Goal: Information Seeking & Learning: Learn about a topic

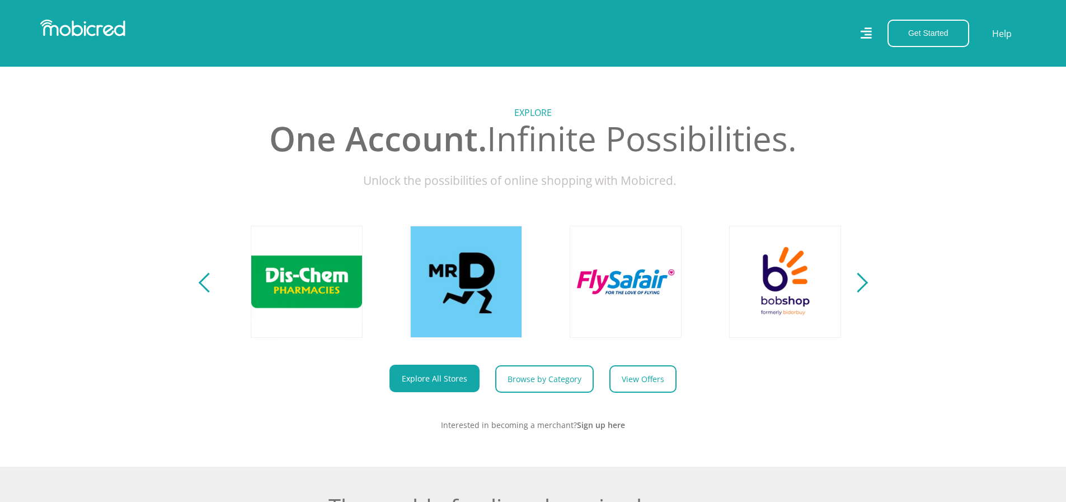
scroll to position [0, 1436]
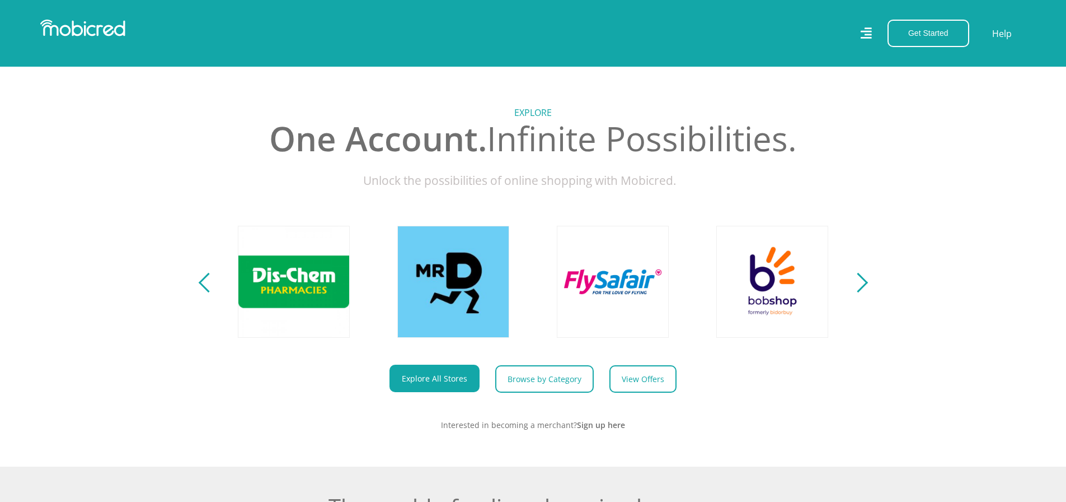
click at [851, 292] on div "Next" at bounding box center [858, 283] width 20 height 20
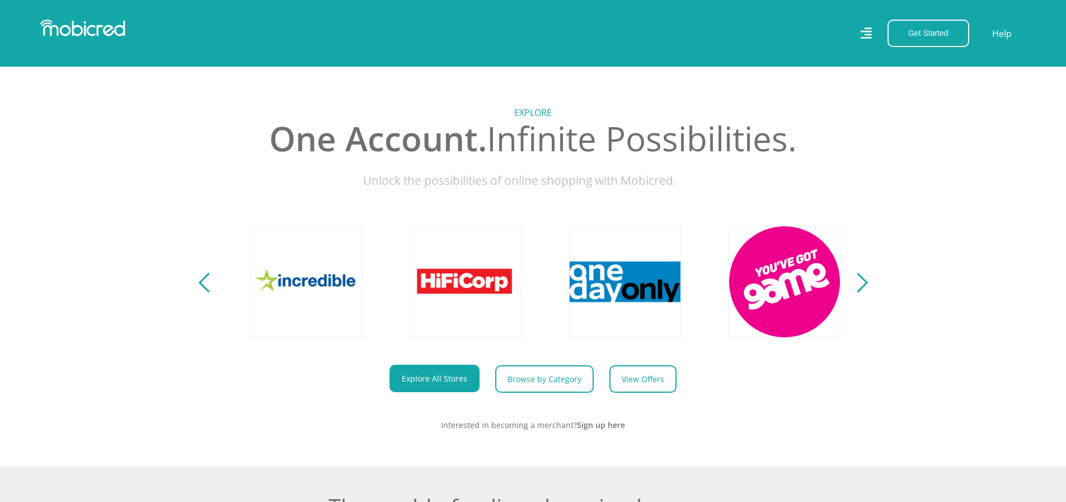
scroll to position [0, 2074]
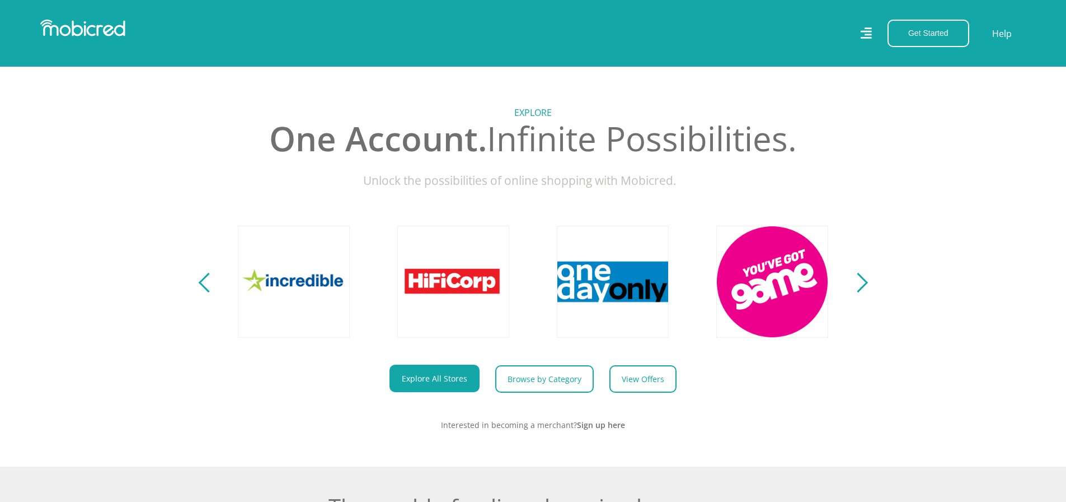
click at [857, 292] on div "Next" at bounding box center [858, 283] width 20 height 20
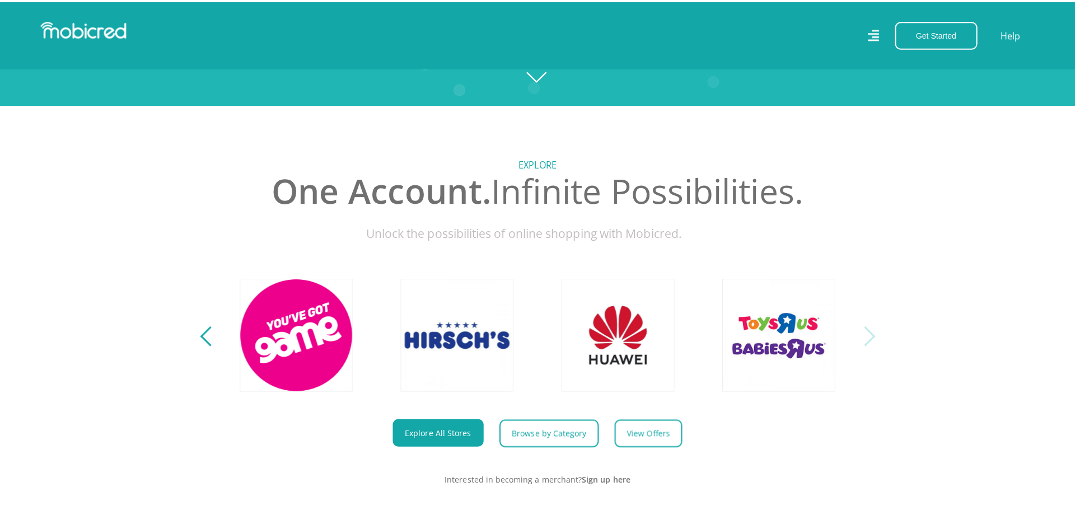
scroll to position [112, 0]
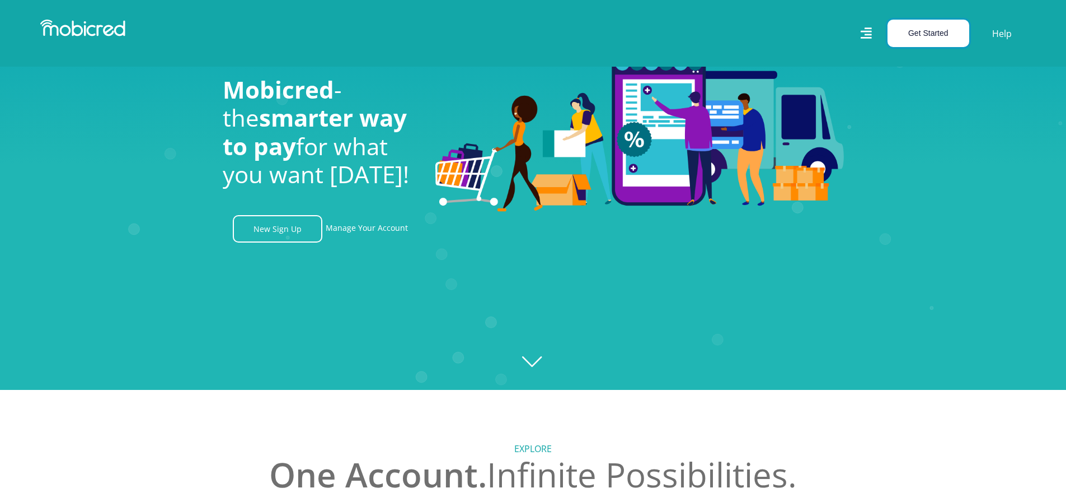
click at [931, 40] on button "Get Started" at bounding box center [929, 33] width 82 height 27
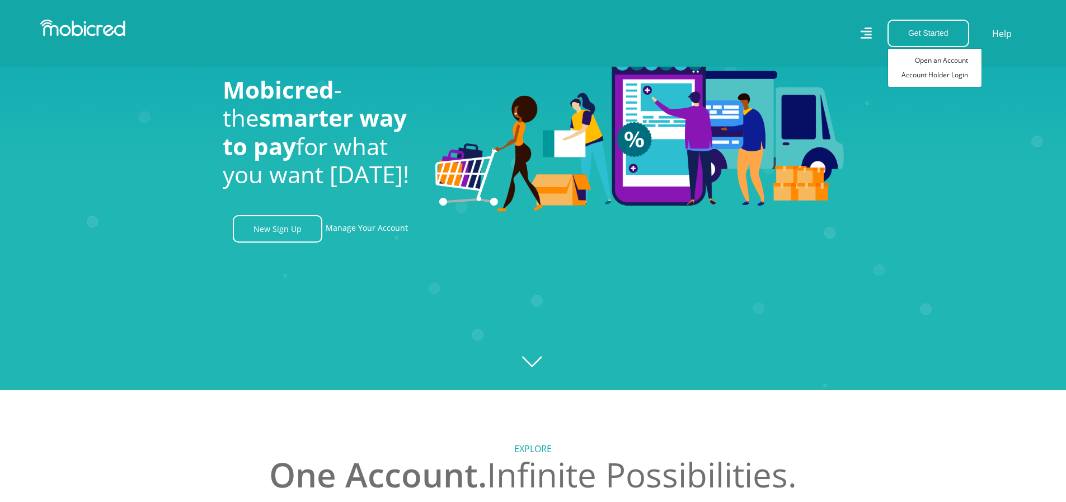
click at [858, 27] on div "Get Started Open an Account Account Holder Login Help" at bounding box center [784, 33] width 502 height 27
click at [864, 29] on icon at bounding box center [866, 33] width 12 height 17
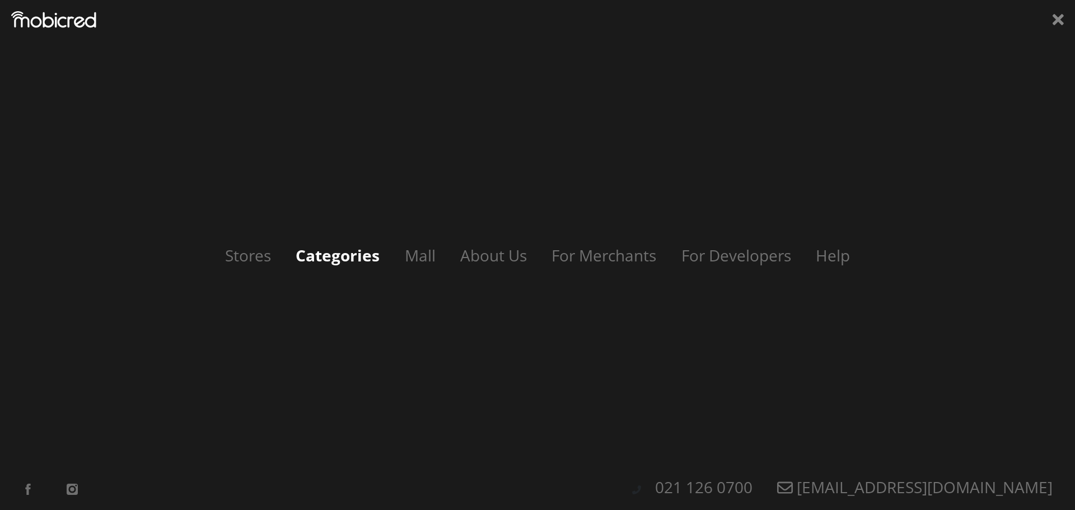
click at [319, 252] on link "Categories" at bounding box center [337, 255] width 106 height 21
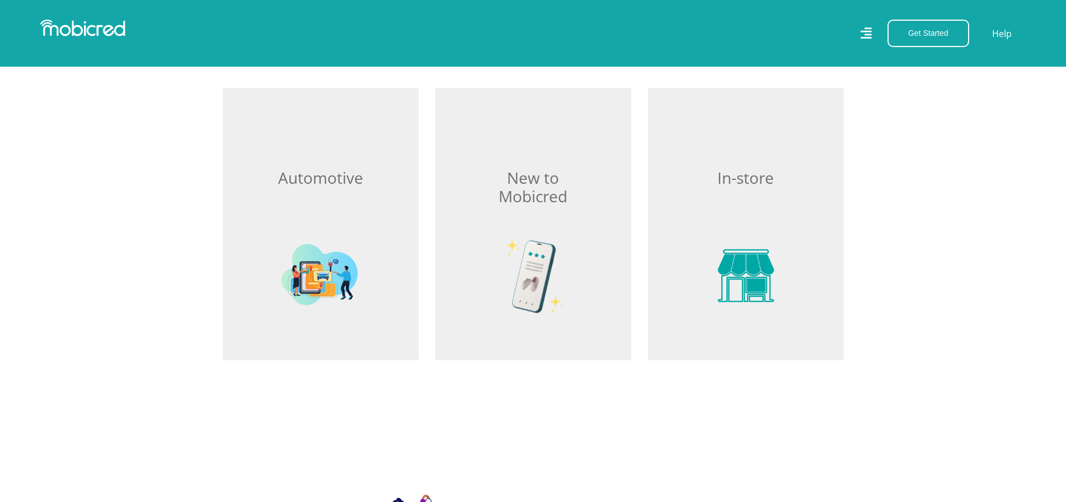
scroll to position [1567, 0]
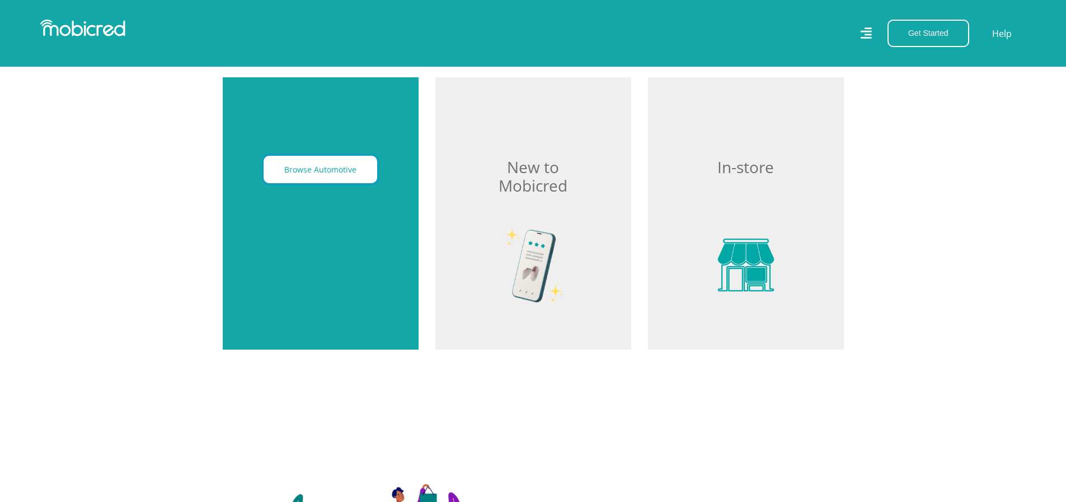
click at [322, 172] on button "Browse Automotive" at bounding box center [321, 169] width 114 height 27
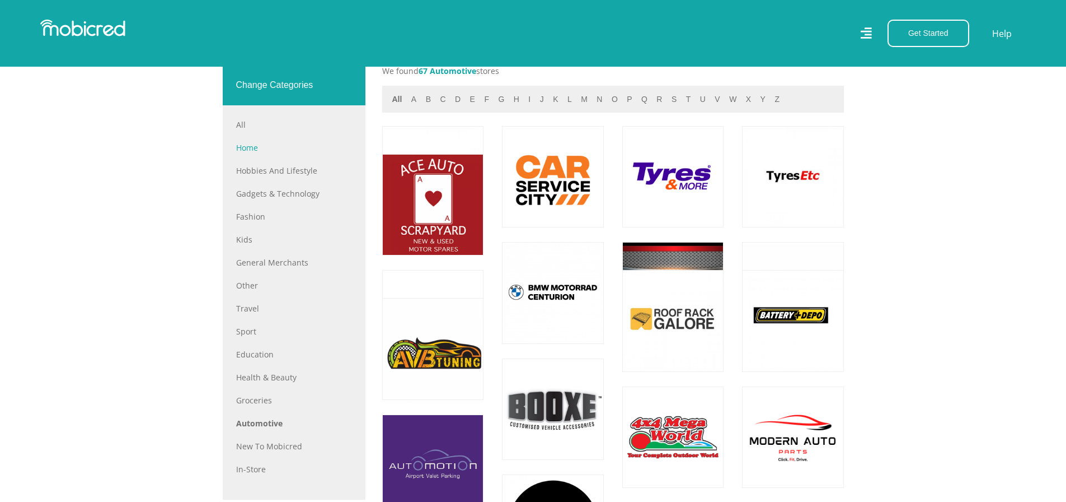
scroll to position [336, 0]
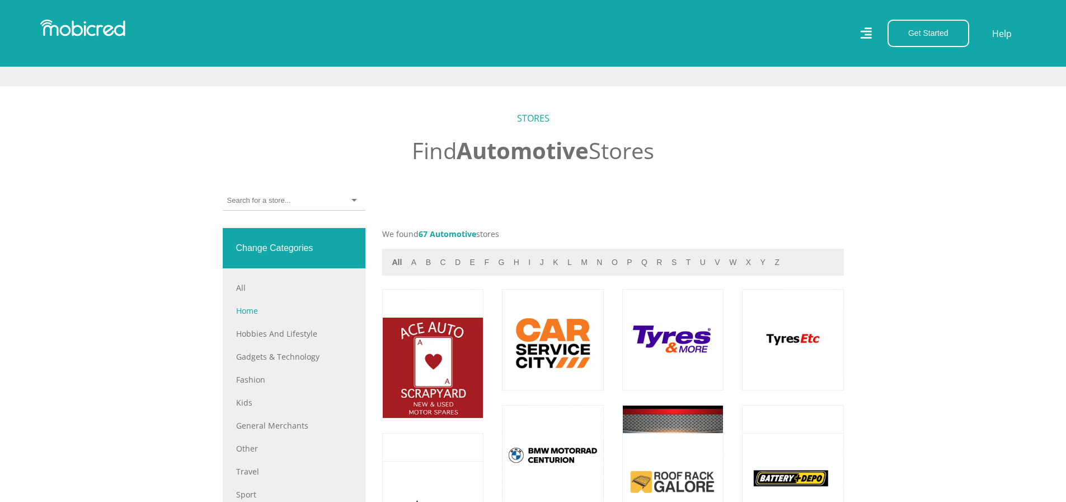
click at [319, 203] on div at bounding box center [294, 201] width 143 height 20
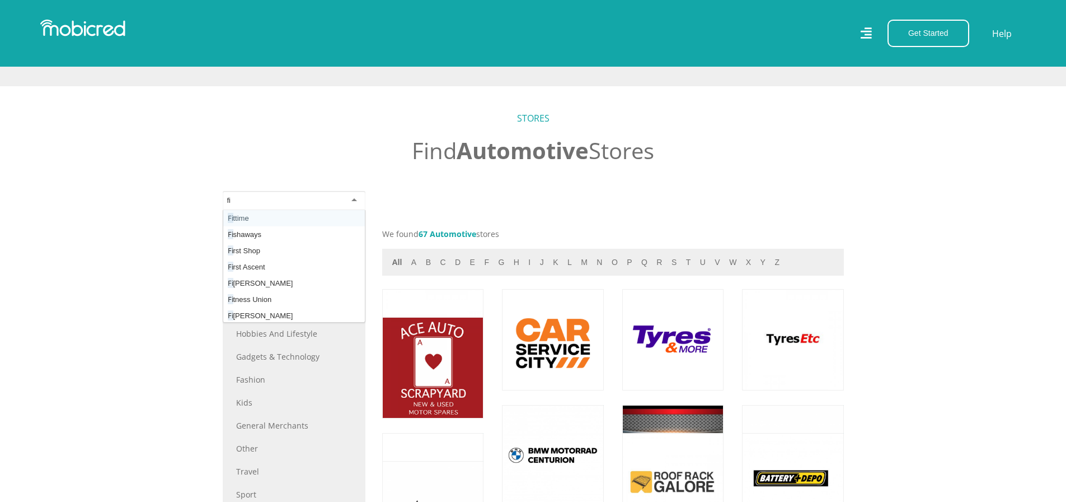
type input "fit"
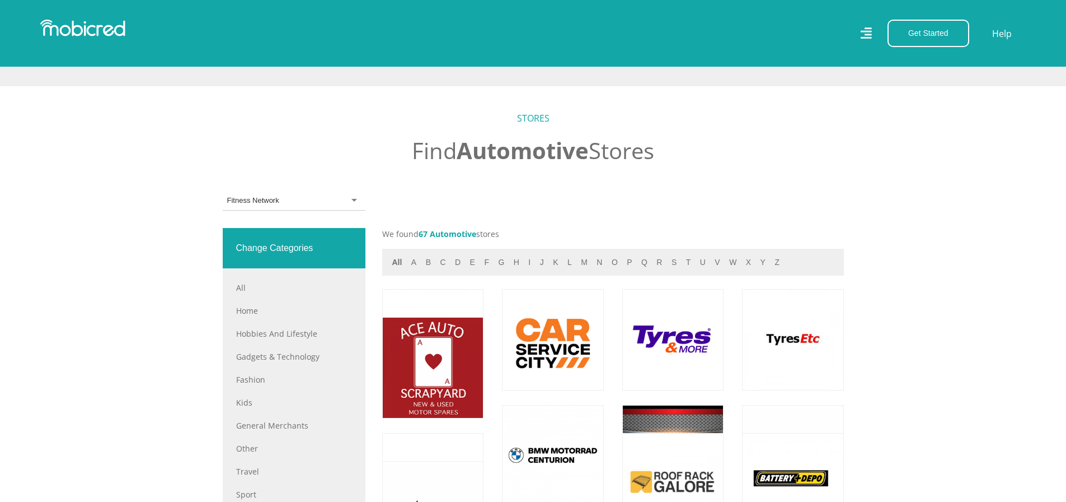
scroll to position [0, 0]
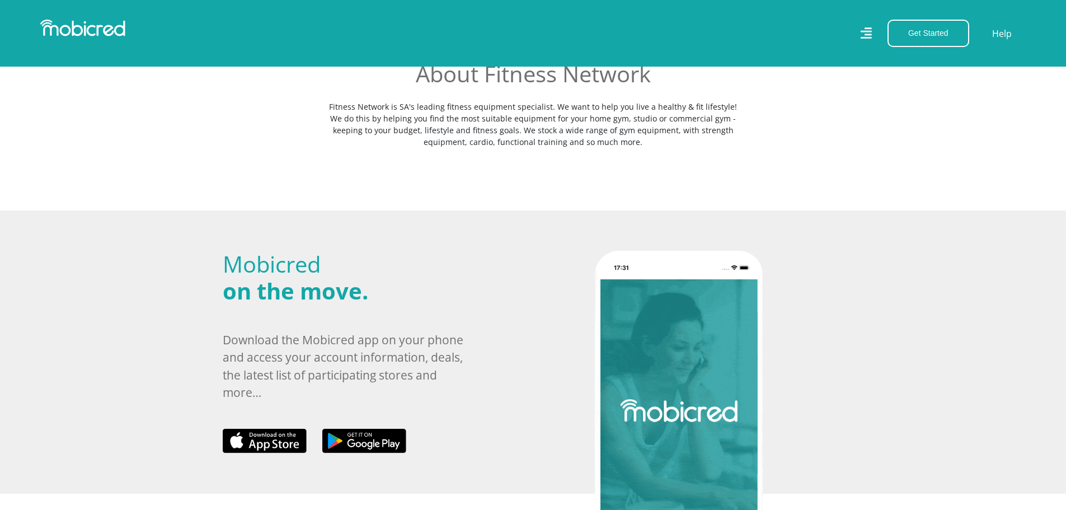
scroll to position [336, 0]
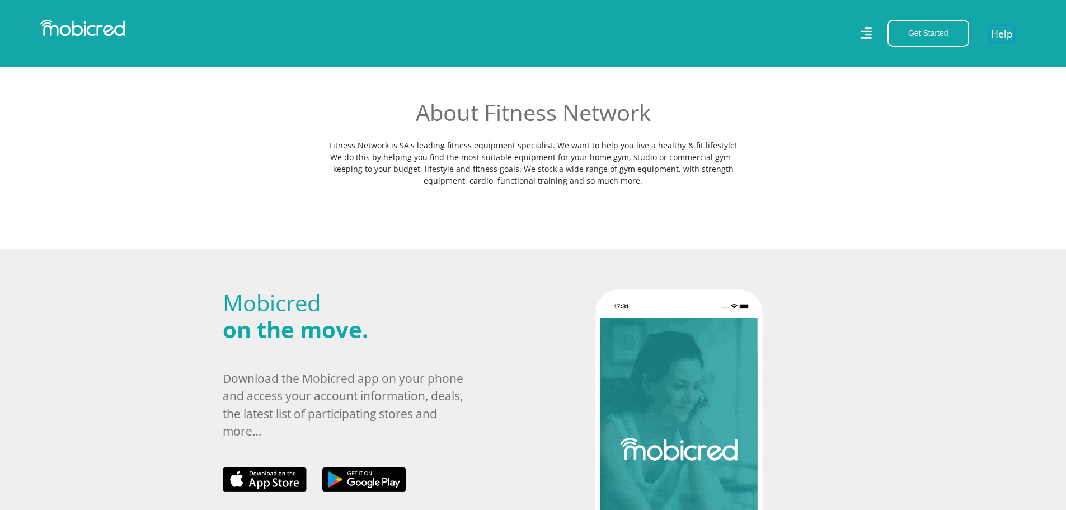
click at [1009, 32] on link "Help" at bounding box center [1002, 33] width 23 height 16
